Goal: Find specific page/section: Find specific page/section

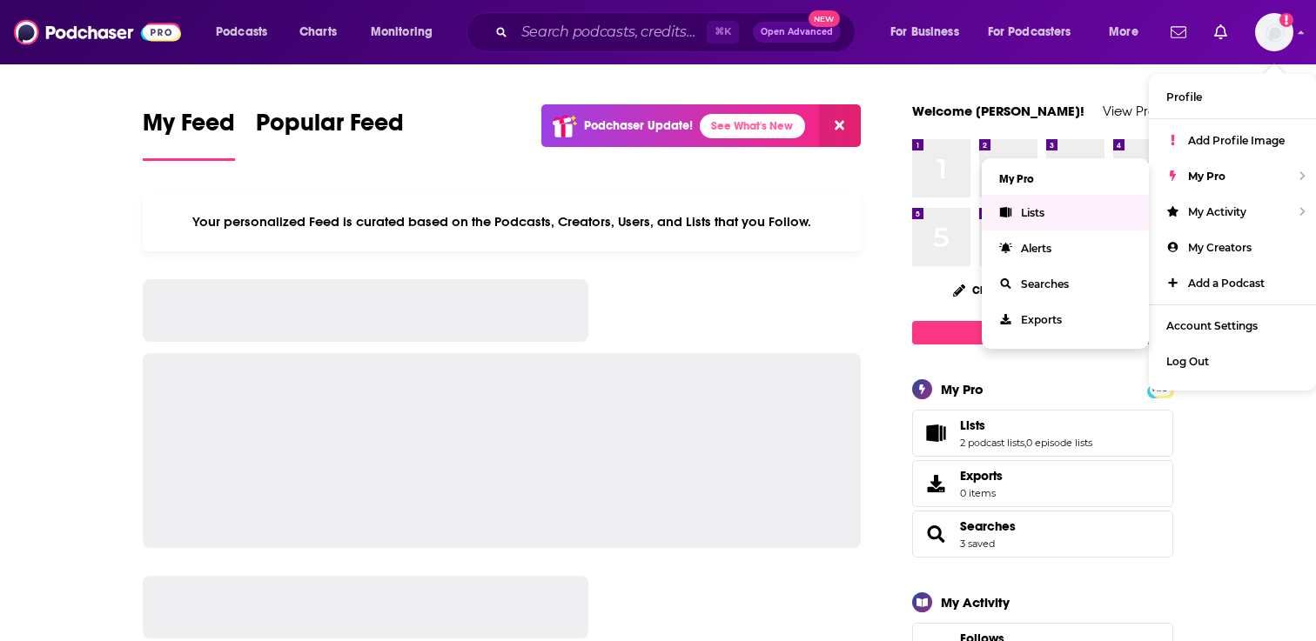
click at [1094, 210] on link "Lists" at bounding box center [1064, 213] width 167 height 36
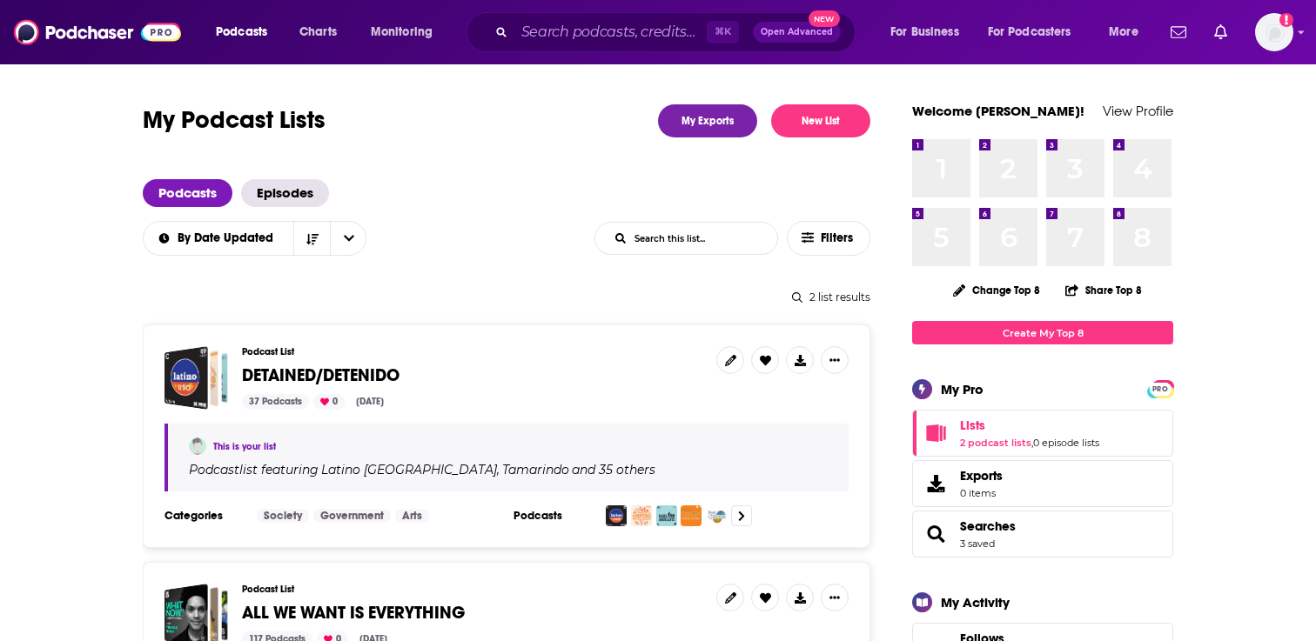
click at [372, 378] on span "DETAINED/DETENIDO" at bounding box center [320, 376] width 157 height 22
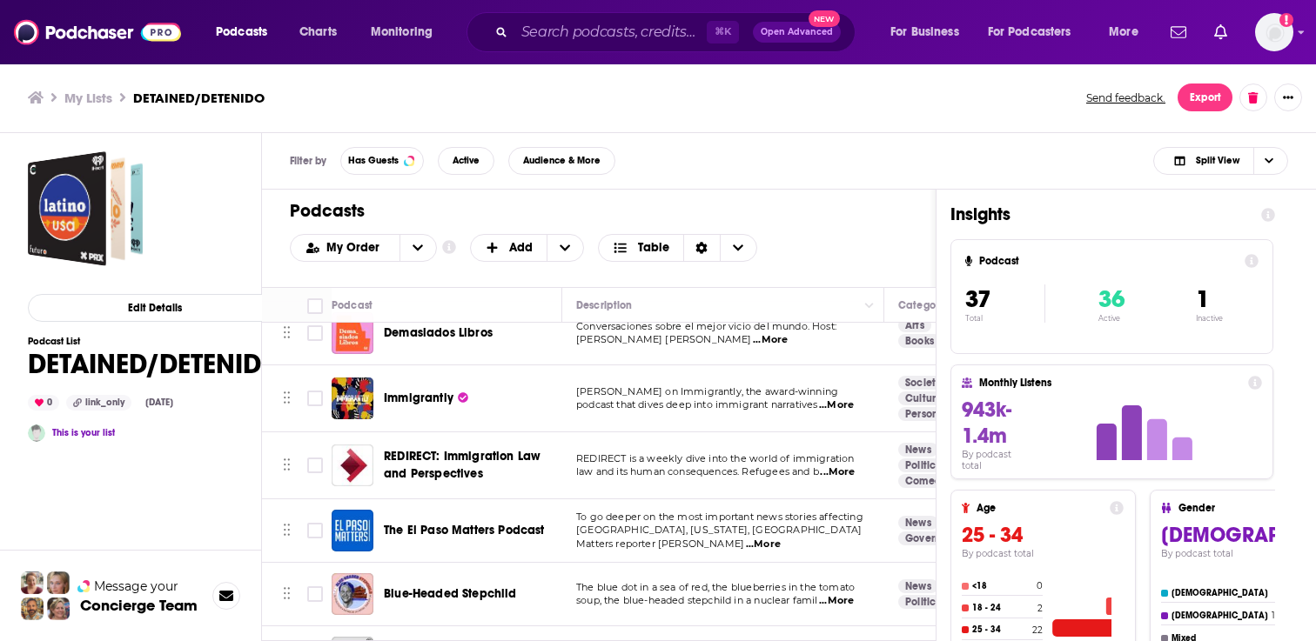
scroll to position [2099, 0]
